Goal: Information Seeking & Learning: Learn about a topic

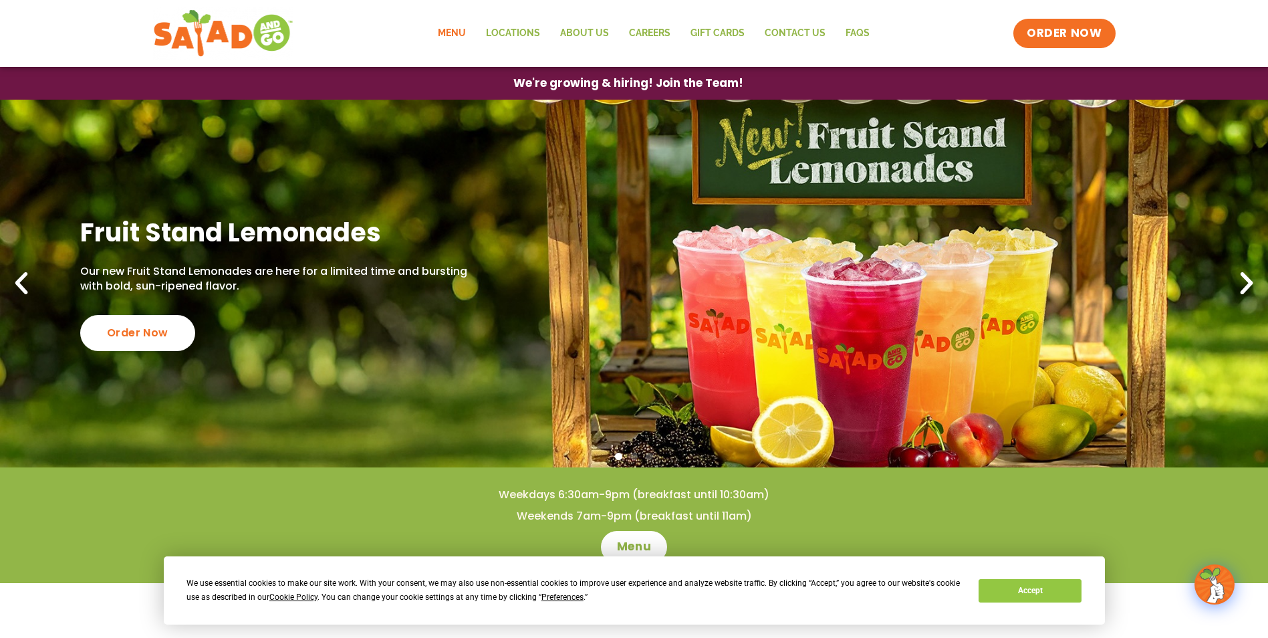
click at [451, 28] on link "Menu" at bounding box center [452, 33] width 48 height 31
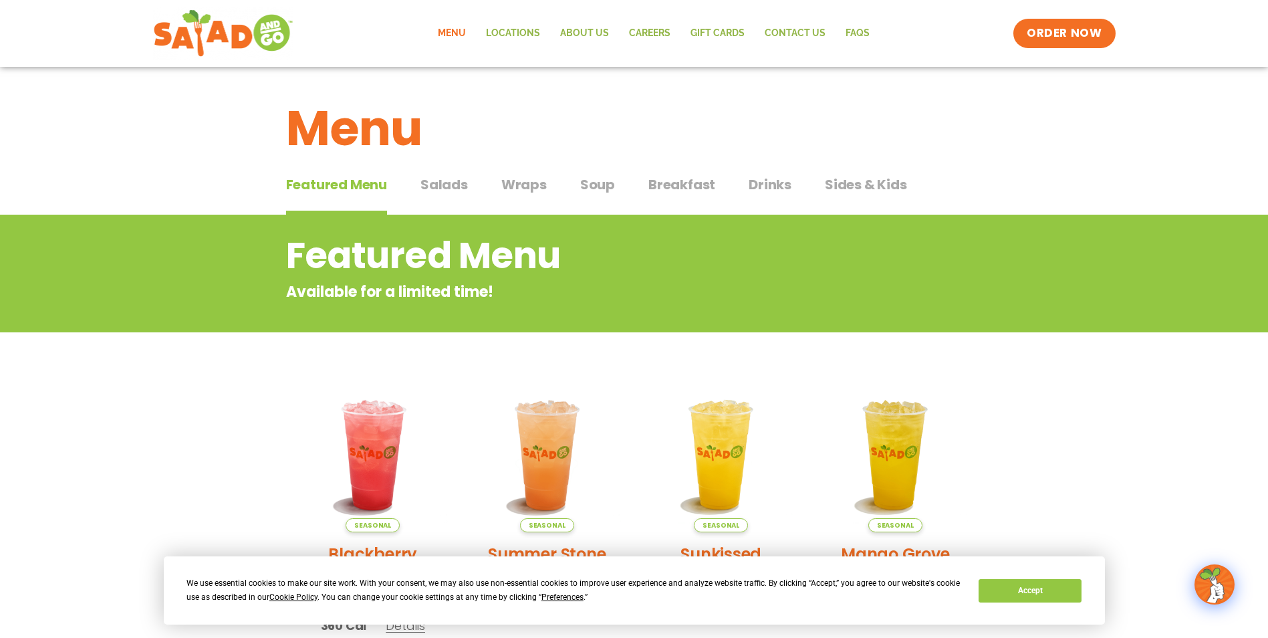
click at [525, 188] on span "Wraps" at bounding box center [523, 184] width 45 height 20
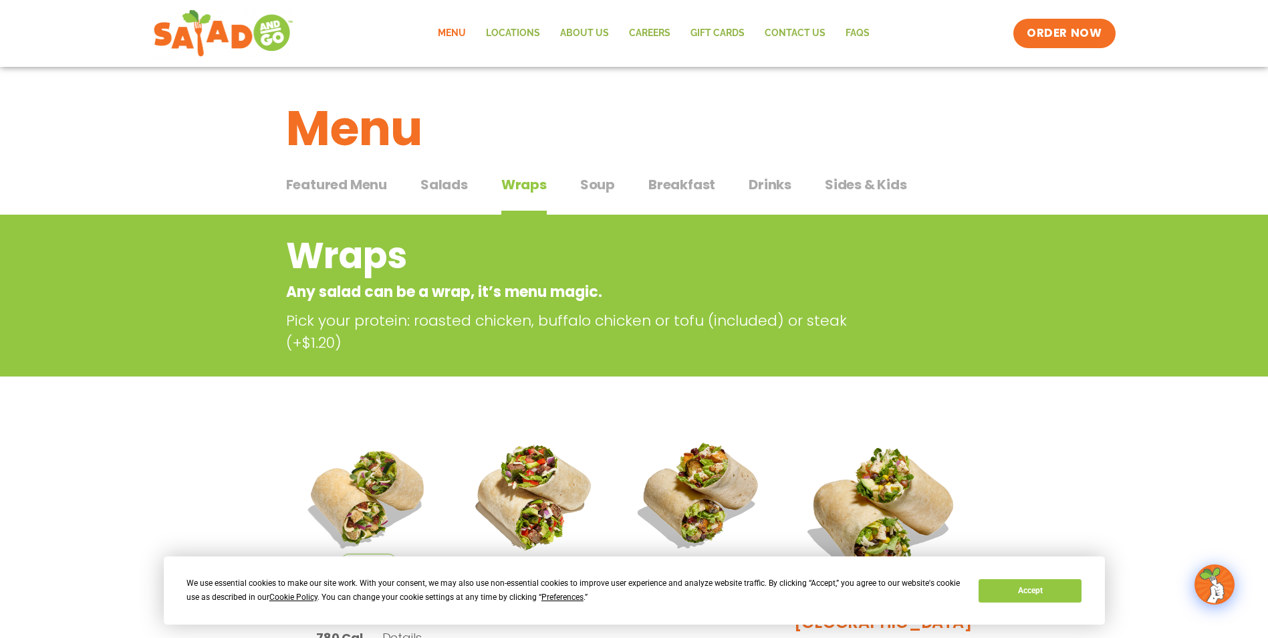
click at [452, 182] on span "Salads" at bounding box center [443, 184] width 47 height 20
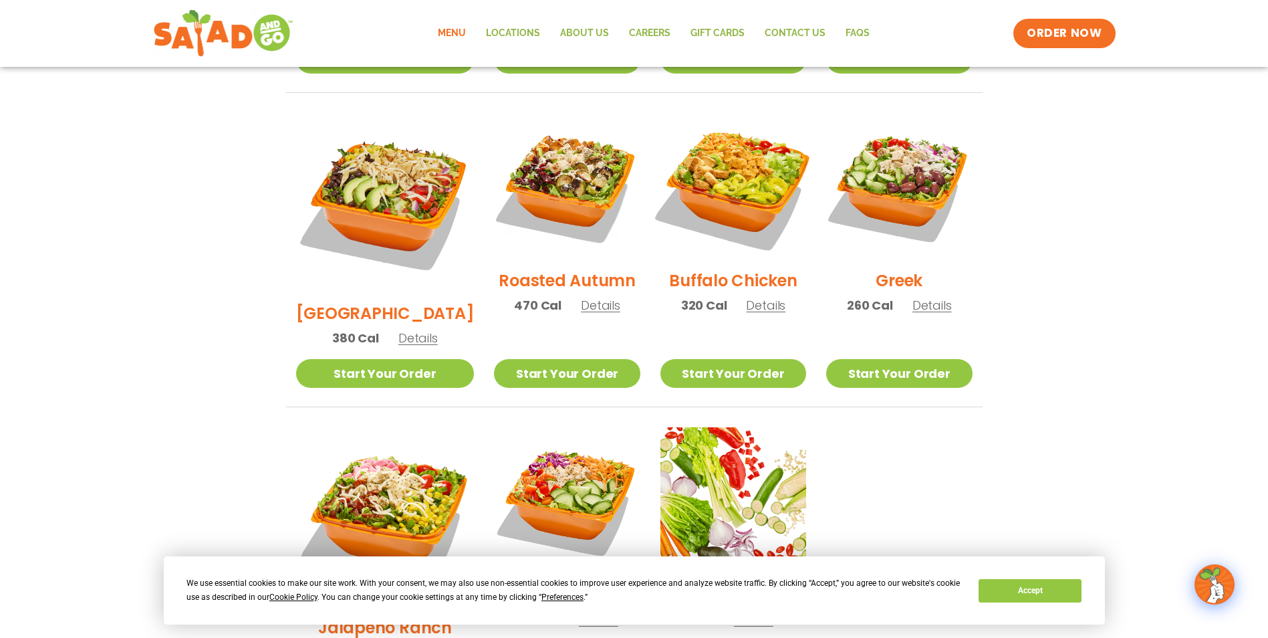
scroll to position [802, 0]
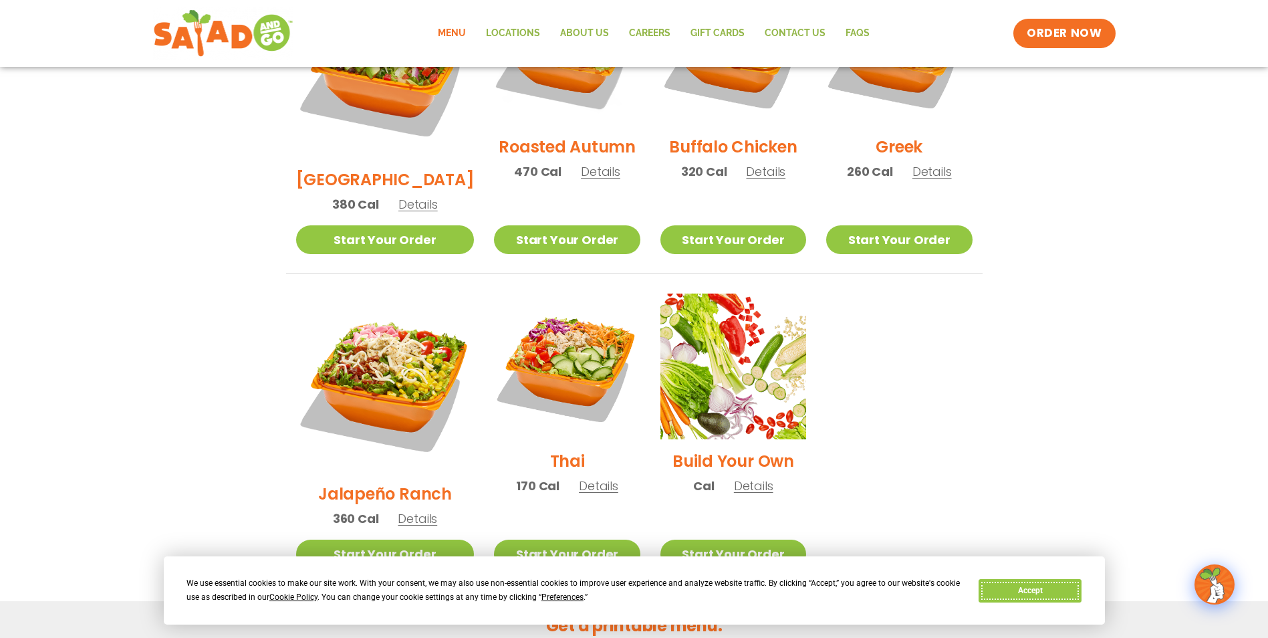
click at [1062, 587] on button "Accept" at bounding box center [1029, 590] width 103 height 23
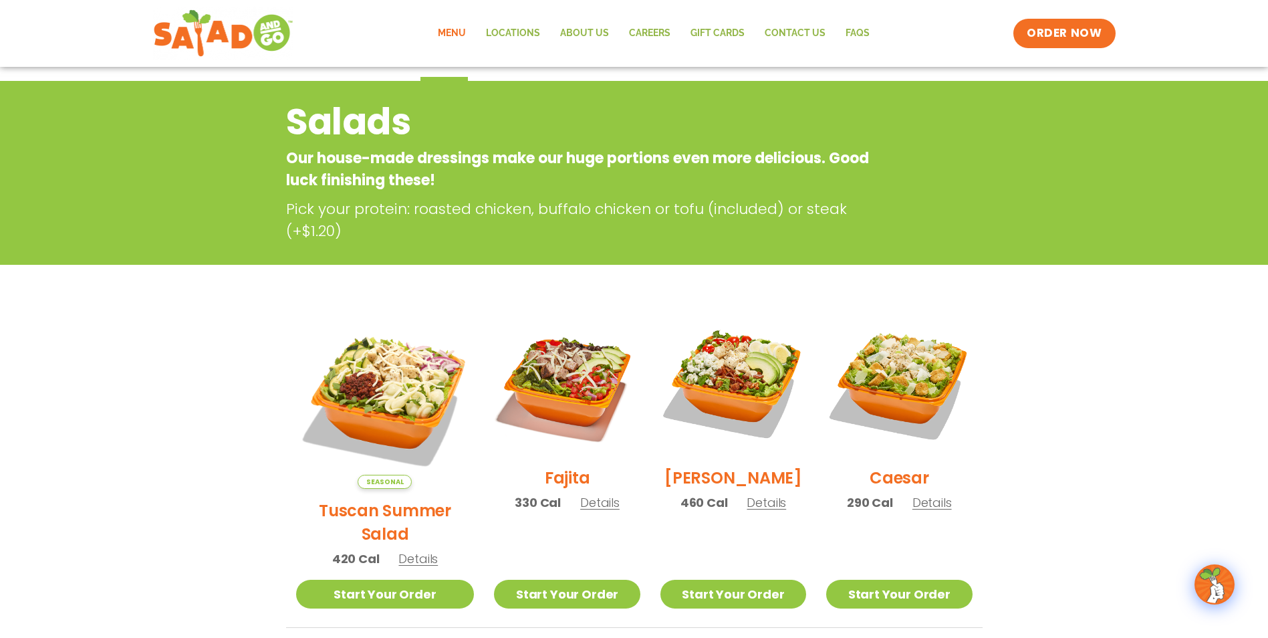
scroll to position [0, 0]
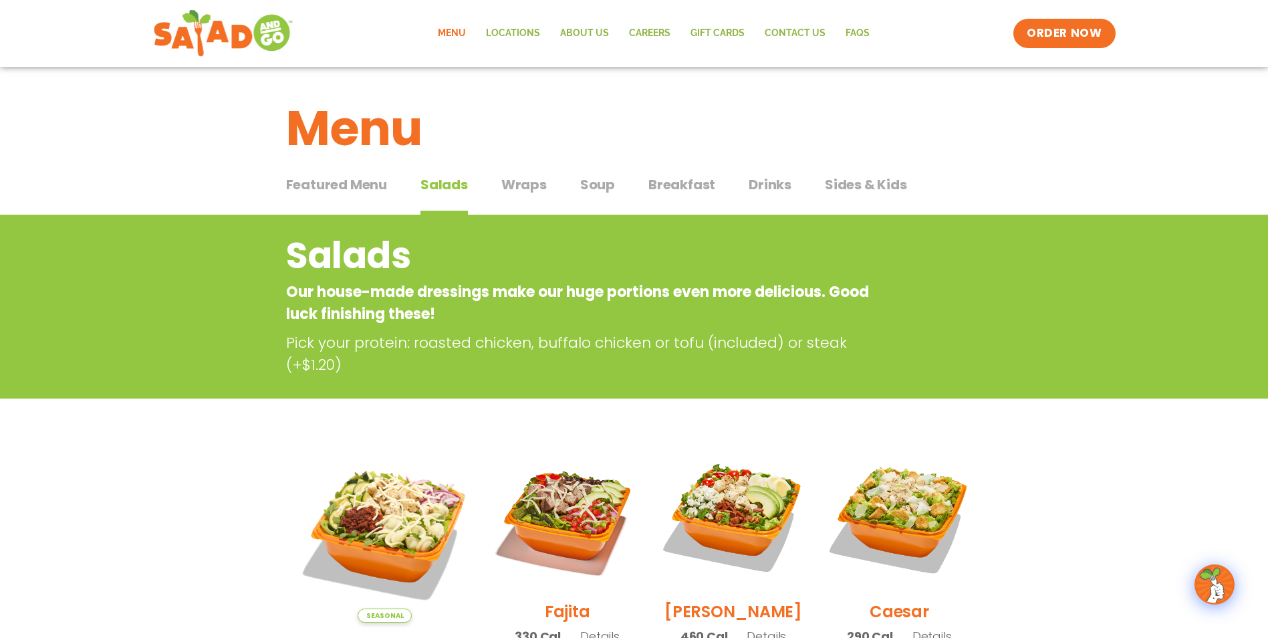
click at [319, 191] on span "Featured Menu" at bounding box center [336, 184] width 101 height 20
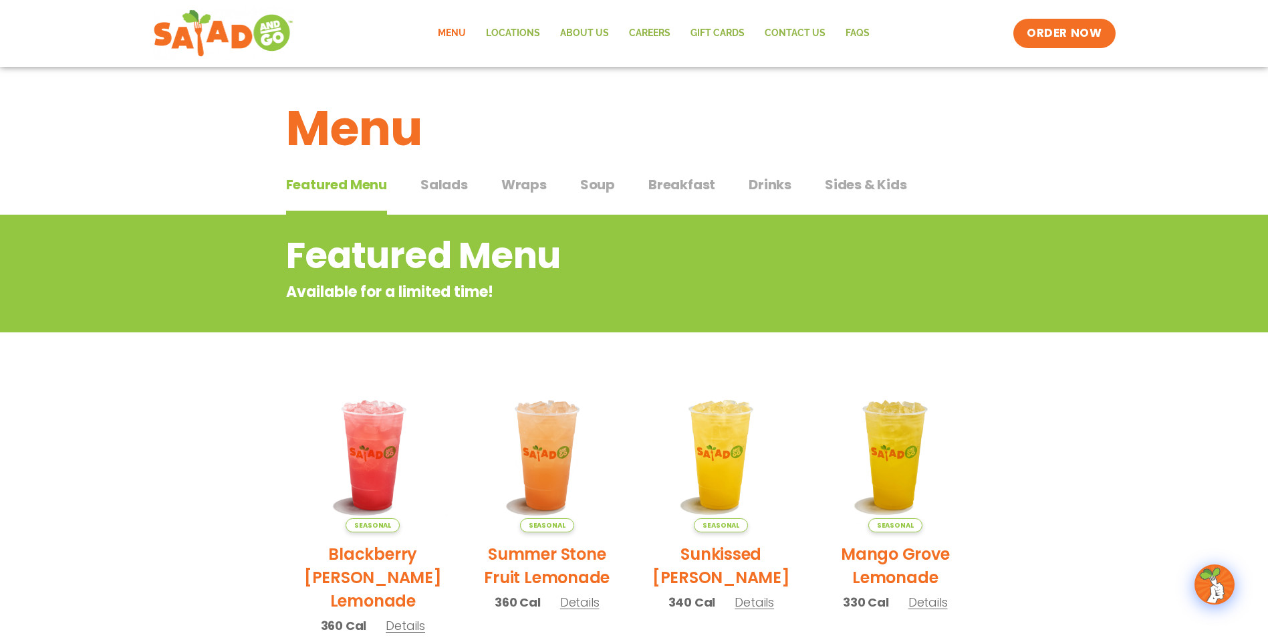
click at [864, 174] on span "Sides & Kids" at bounding box center [866, 184] width 82 height 20
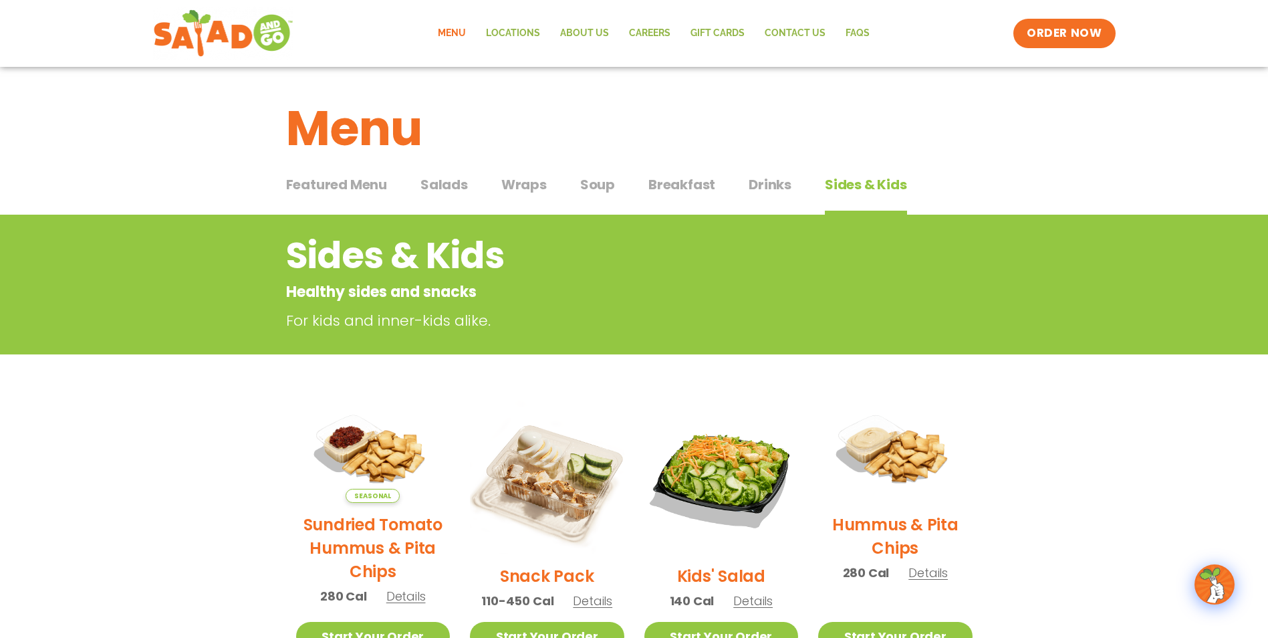
click at [859, 182] on span "Sides & Kids" at bounding box center [866, 184] width 82 height 20
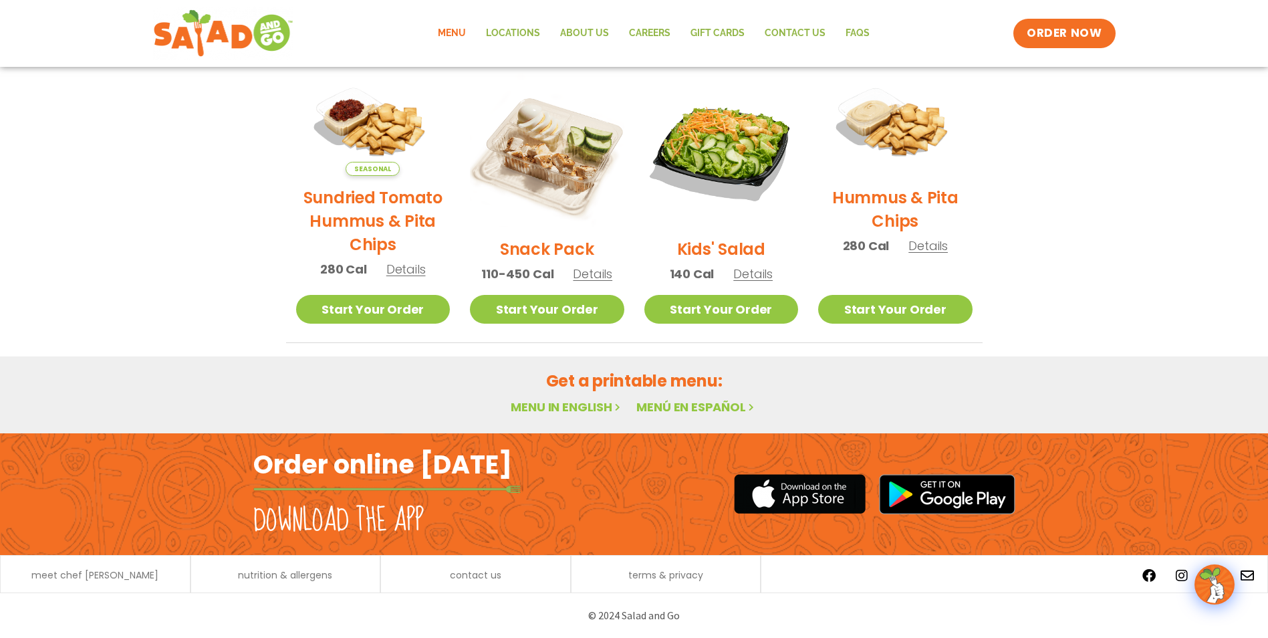
scroll to position [193, 0]
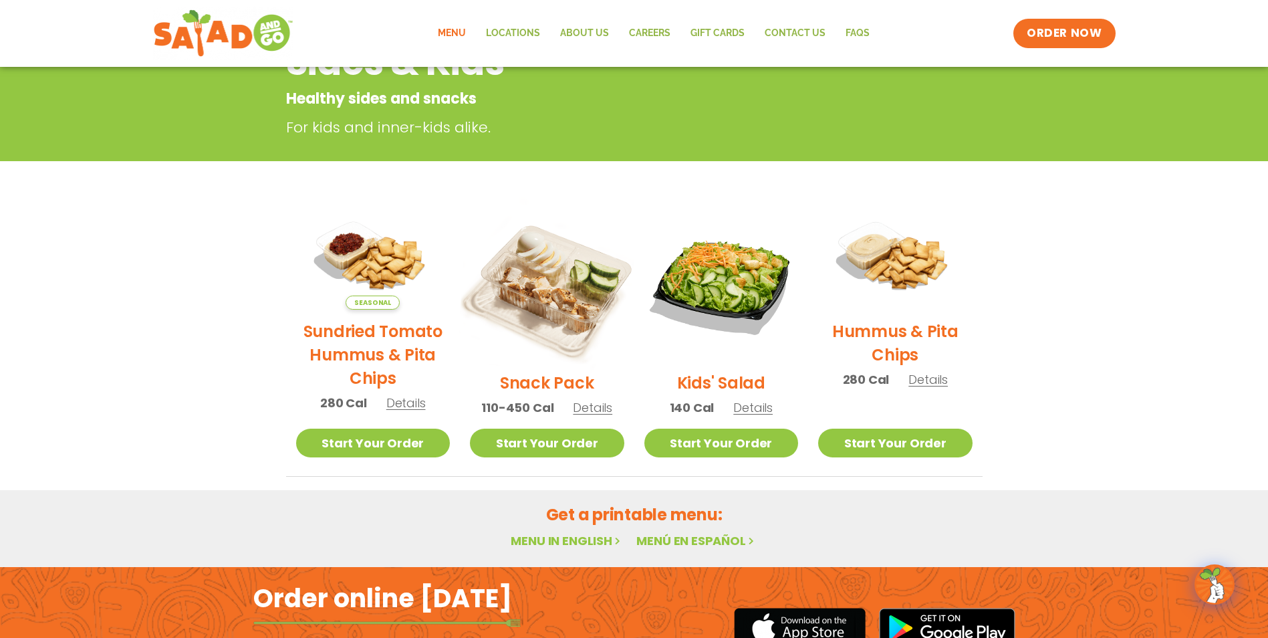
click at [573, 276] on img at bounding box center [546, 283] width 181 height 181
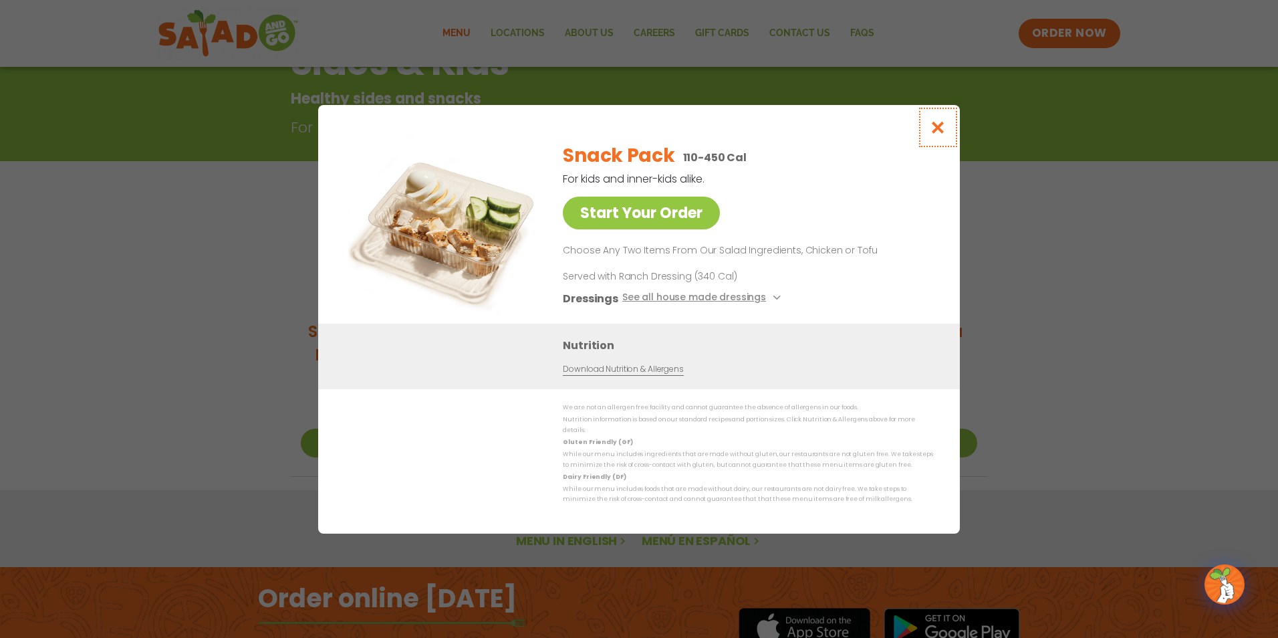
click at [941, 134] on icon "Close modal" at bounding box center [938, 127] width 17 height 14
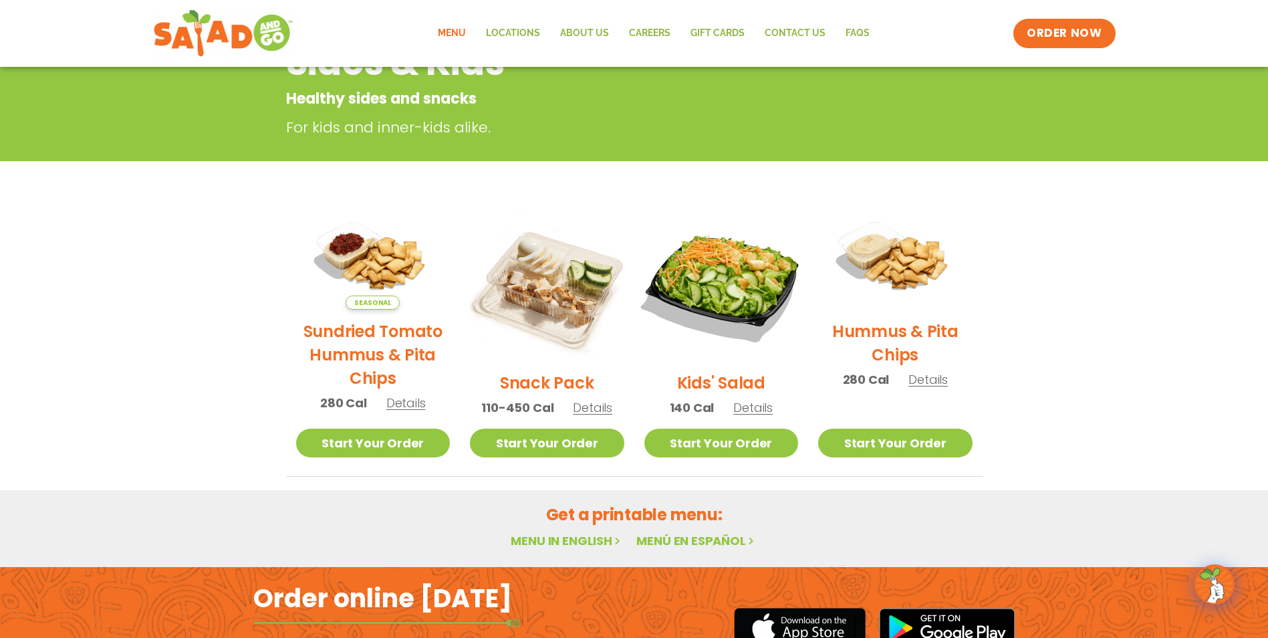
click at [740, 262] on img at bounding box center [720, 283] width 181 height 181
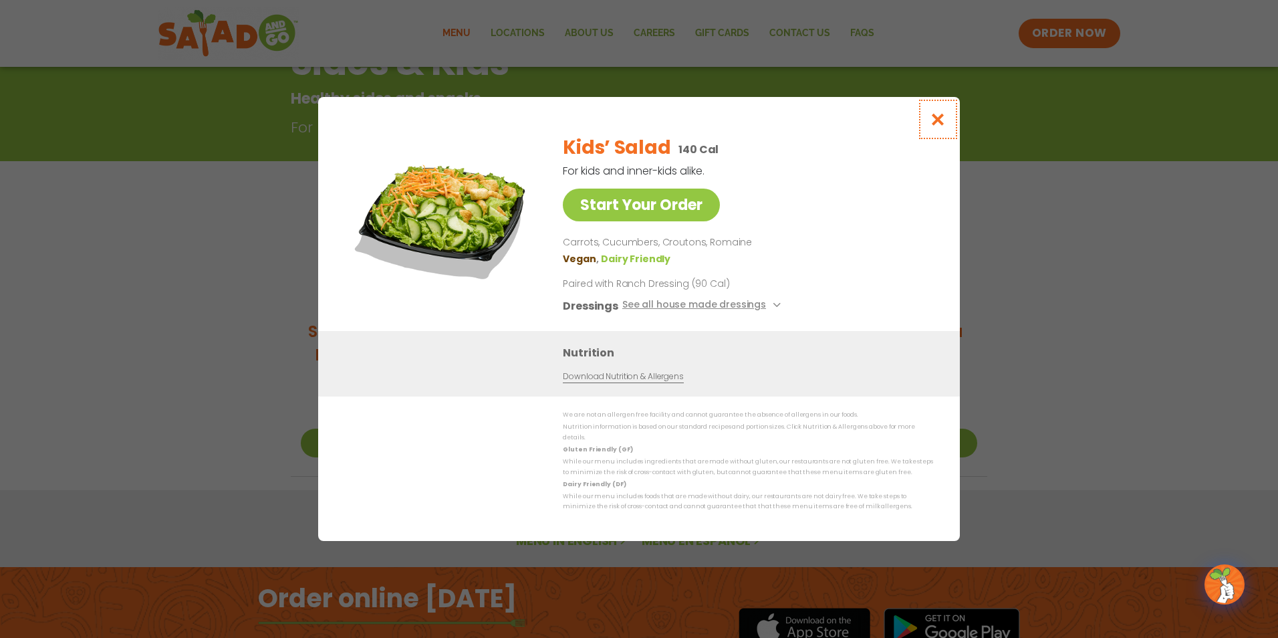
click at [942, 126] on icon "Close modal" at bounding box center [938, 119] width 17 height 14
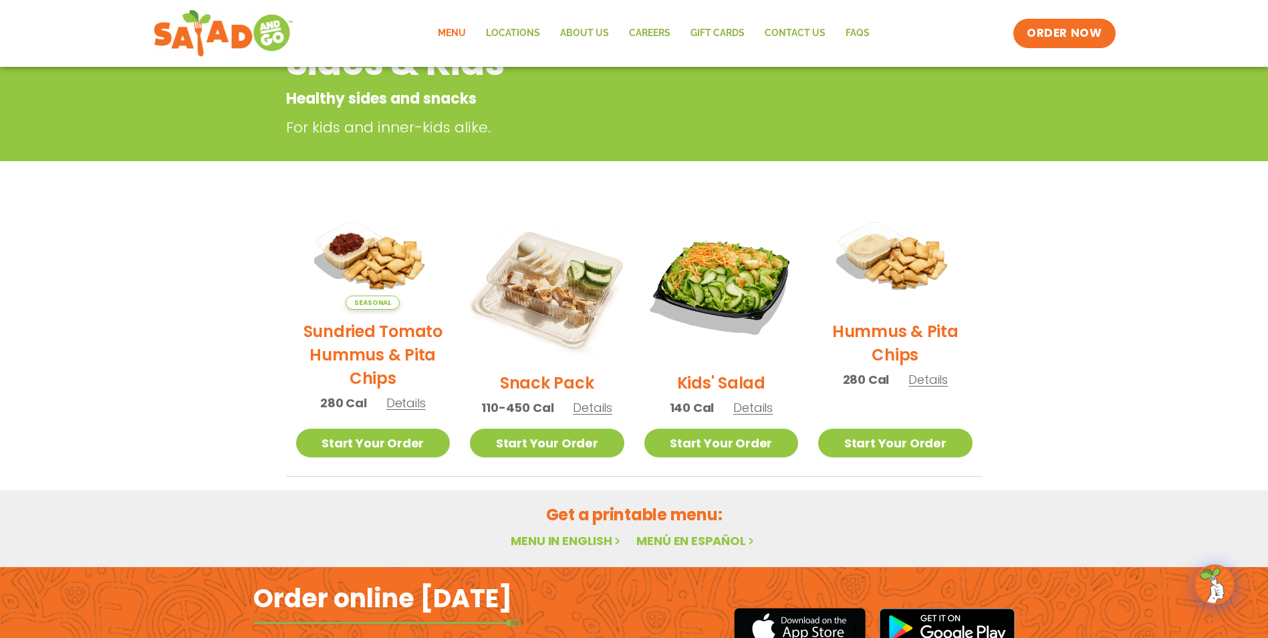
scroll to position [59, 0]
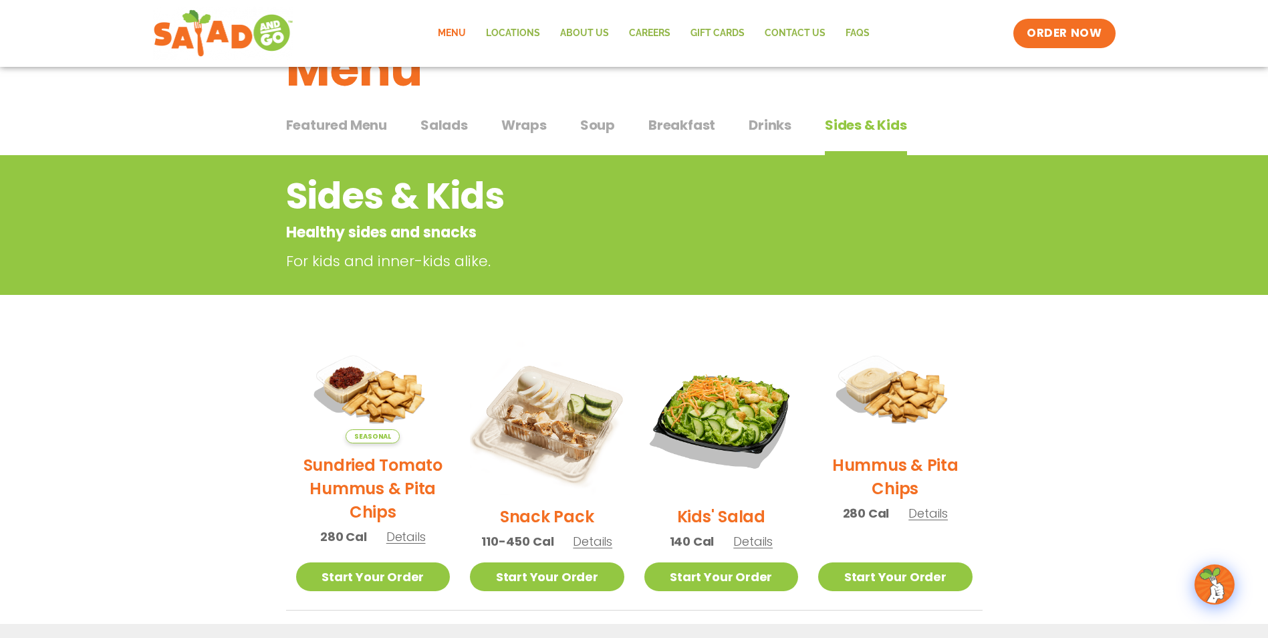
click at [763, 126] on span "Drinks" at bounding box center [770, 125] width 43 height 20
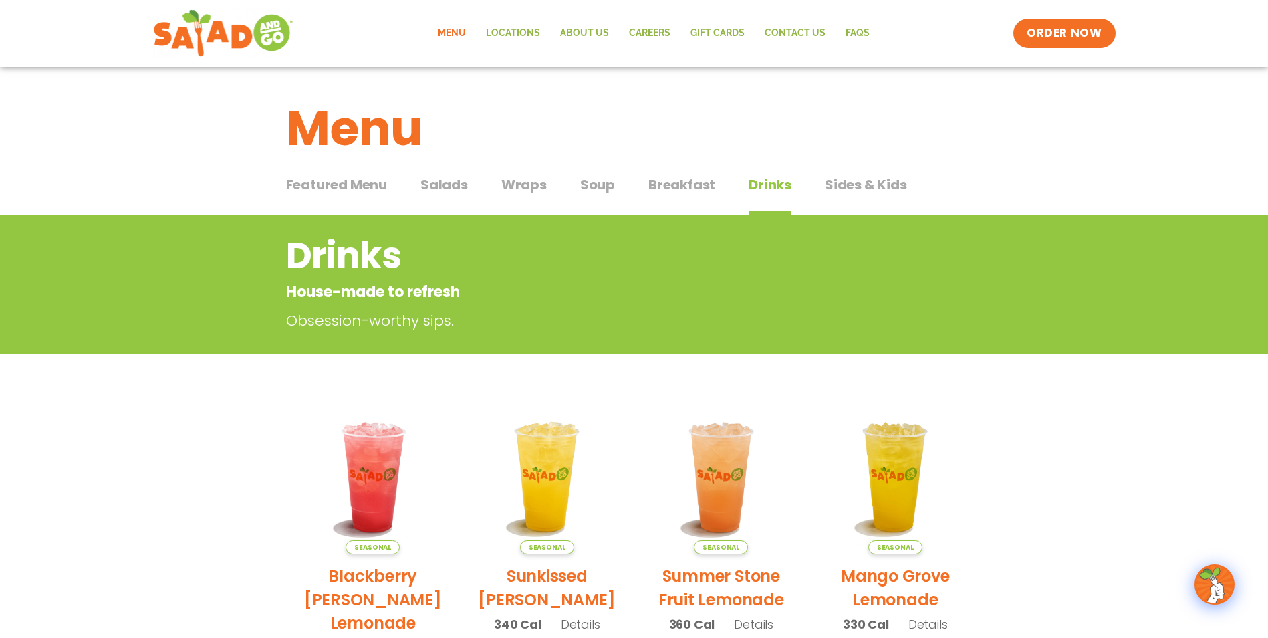
click at [880, 164] on div "Menu" at bounding box center [634, 118] width 1268 height 103
click at [870, 176] on span "Sides & Kids" at bounding box center [866, 184] width 82 height 20
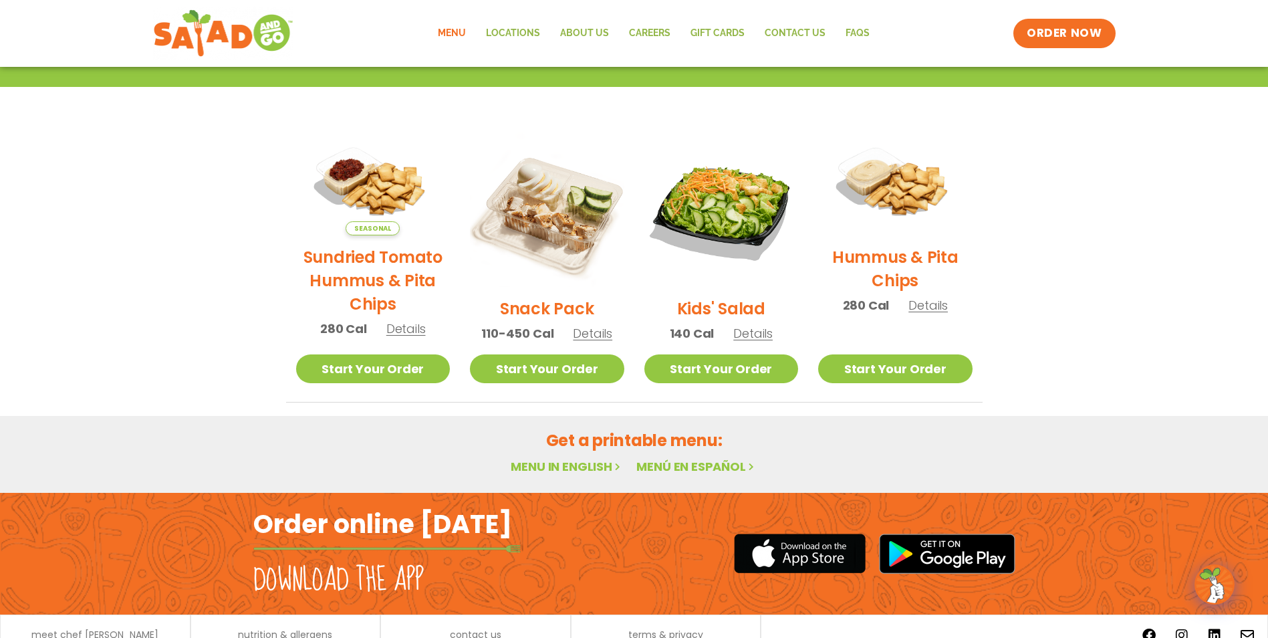
scroll to position [134, 0]
